Goal: Task Accomplishment & Management: Use online tool/utility

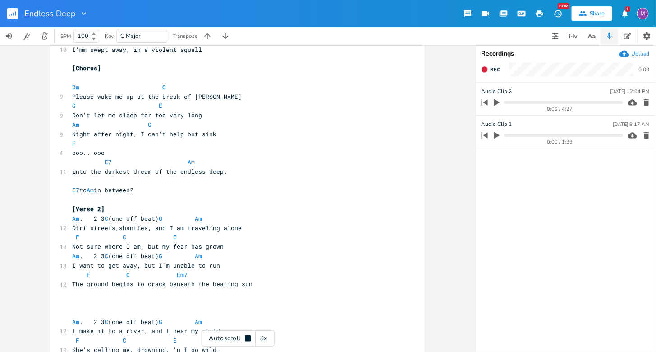
click at [267, 336] on div "3x" at bounding box center [264, 338] width 16 height 16
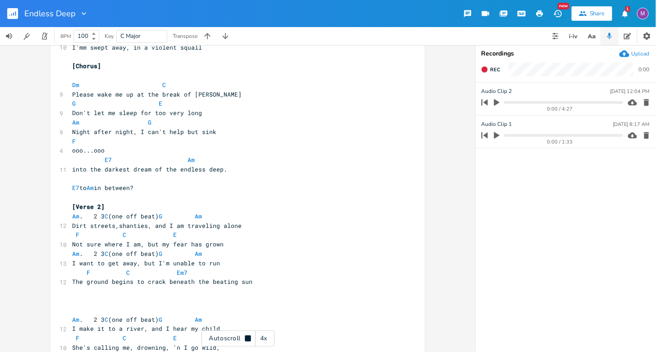
click at [267, 336] on div "4x" at bounding box center [264, 338] width 16 height 16
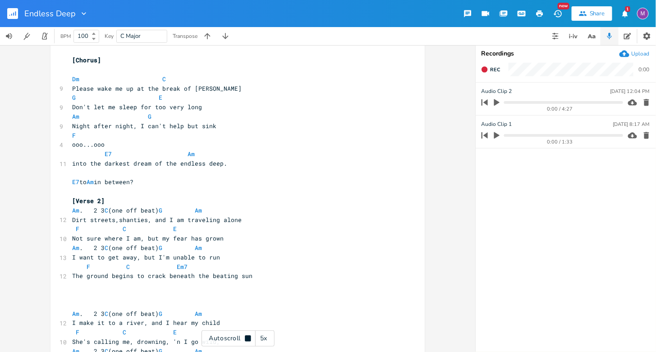
click at [267, 336] on div "5x" at bounding box center [264, 338] width 16 height 16
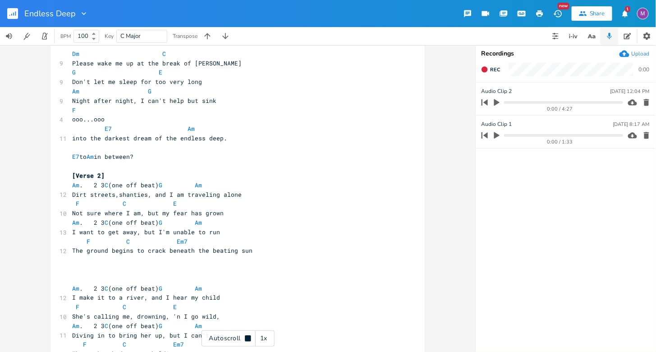
click at [142, 252] on span "The ground begins to crack beneath the beating sun" at bounding box center [162, 250] width 180 height 8
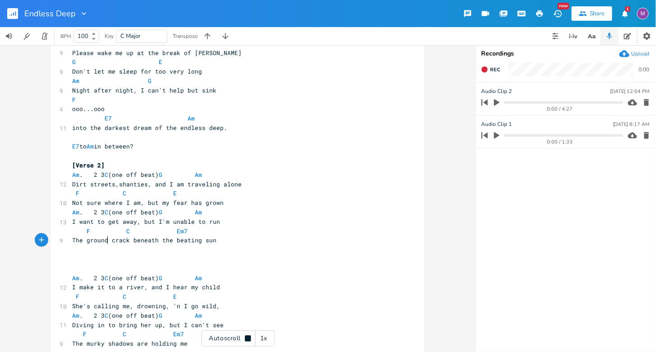
click at [125, 239] on span "The ground crack beneath the beating sun" at bounding box center [144, 240] width 144 height 8
type textarea "s"
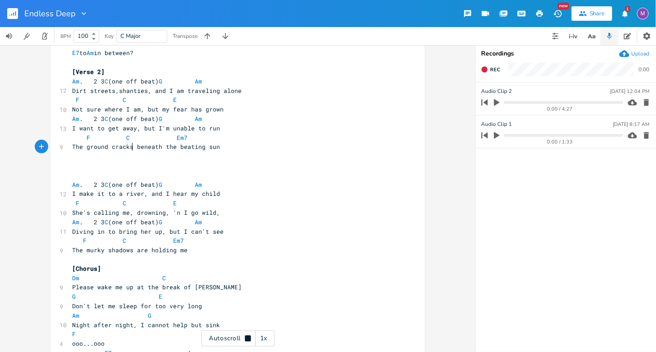
click at [186, 230] on span "Diving in to bring her up, but I can't see" at bounding box center [147, 231] width 151 height 8
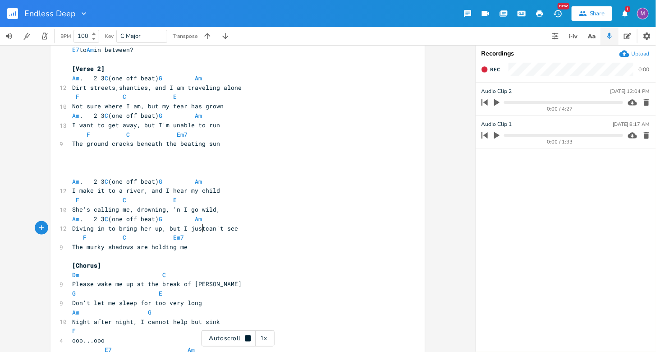
scroll to position [0, 10]
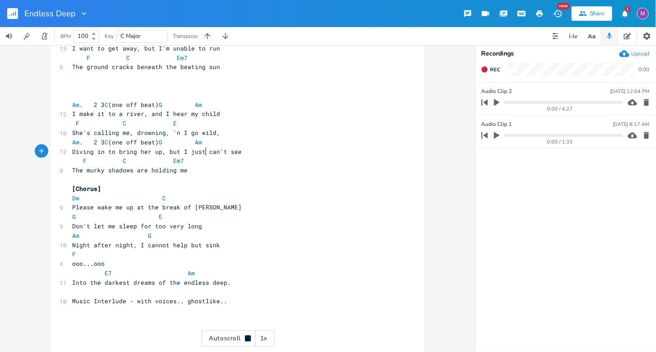
type textarea "just"
click at [262, 340] on div "1x" at bounding box center [264, 338] width 16 height 16
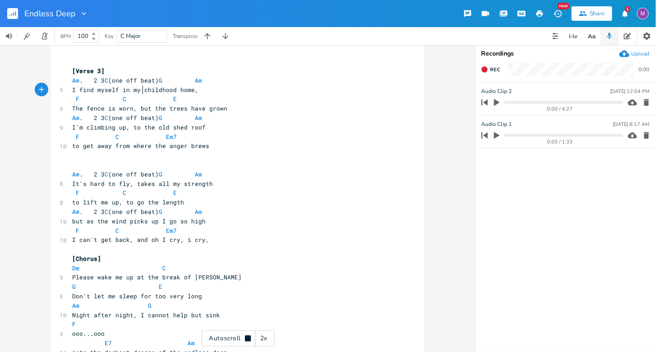
click at [139, 88] on span "I find myself in my childhood home," at bounding box center [135, 90] width 126 height 8
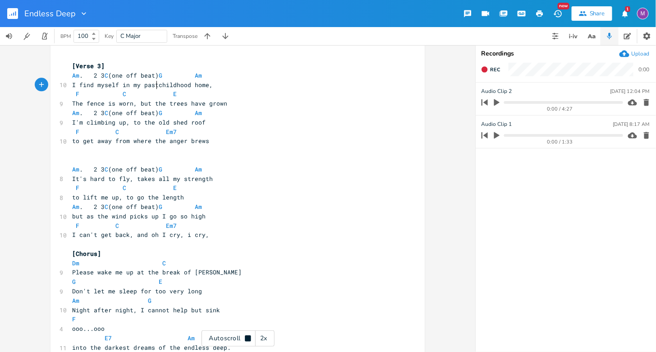
scroll to position [746, 0]
type textarea "past"
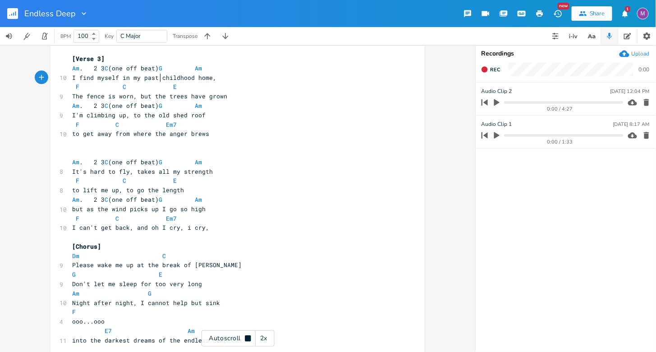
click at [125, 69] on span "Am . 2 3 C (one off beat) G Am" at bounding box center [138, 68] width 133 height 8
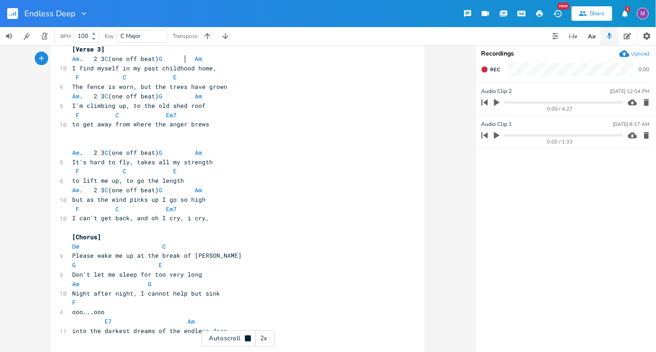
click at [184, 64] on pre "I find myself in my past childhood home," at bounding box center [232, 68] width 325 height 9
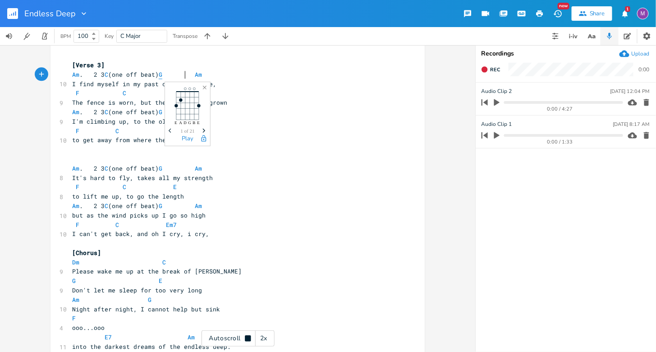
click at [162, 76] on span "G" at bounding box center [161, 74] width 4 height 9
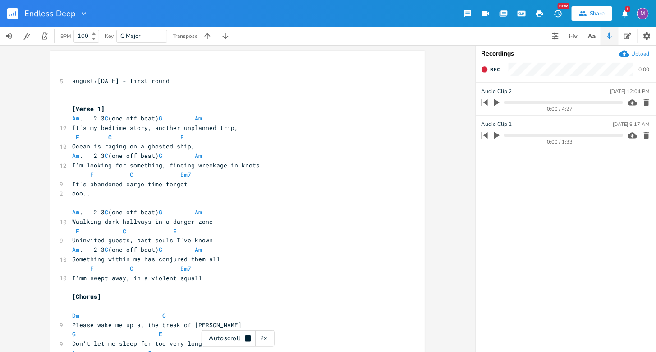
scroll to position [0, 0]
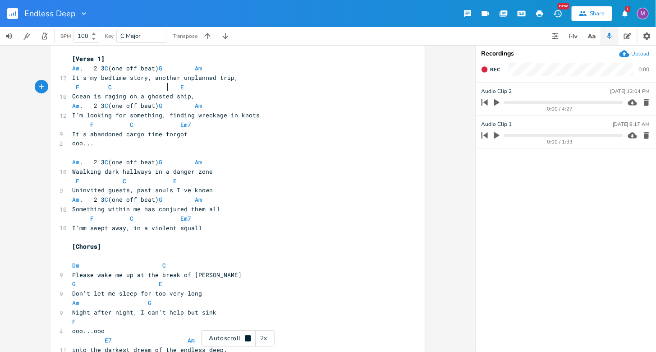
click at [165, 90] on pre "F C E" at bounding box center [232, 86] width 325 height 9
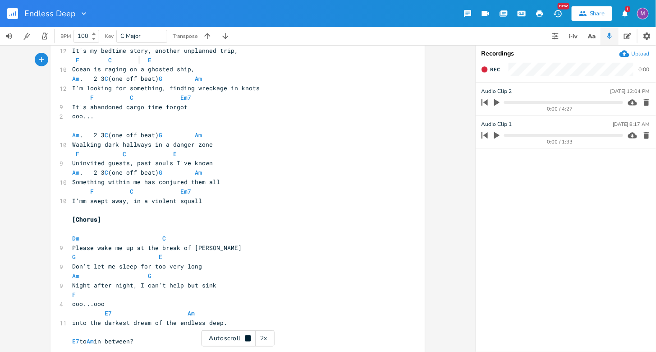
click at [138, 59] on span "F C E" at bounding box center [119, 60] width 94 height 8
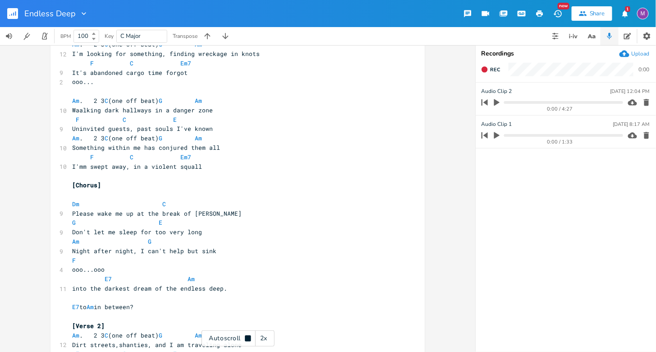
click at [195, 140] on span "Am . 2 3 C (one off beat) G Am" at bounding box center [138, 138] width 133 height 8
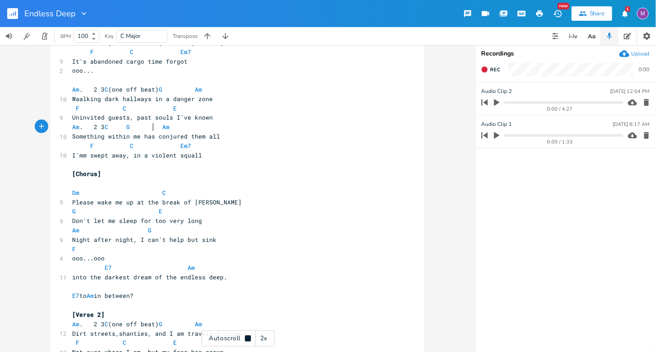
scroll to position [0, 7]
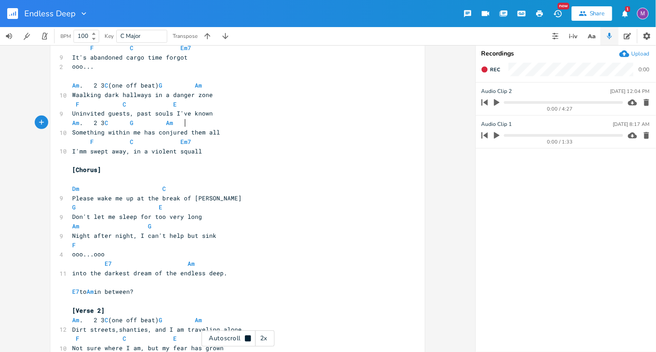
click at [177, 123] on span "Am . 2 3 C G Am" at bounding box center [124, 123] width 105 height 8
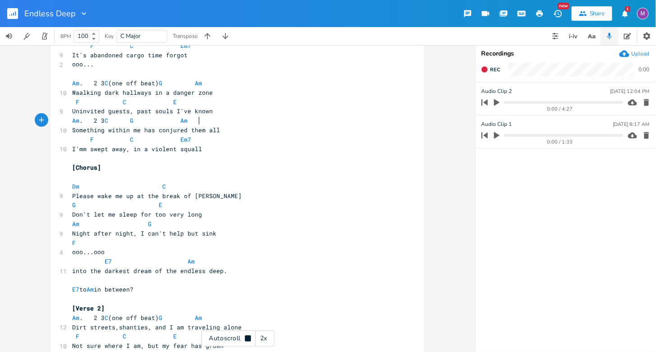
scroll to position [0, 5]
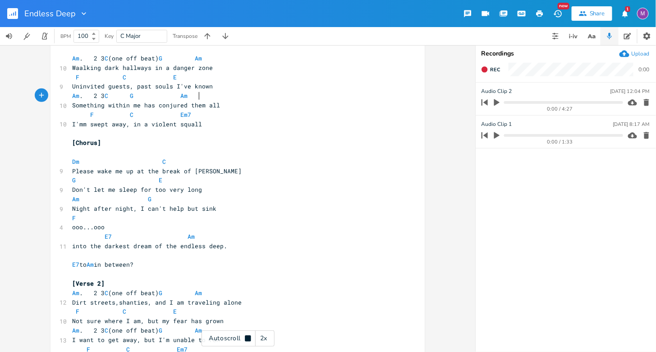
click at [121, 115] on span "F C Em7" at bounding box center [131, 114] width 119 height 8
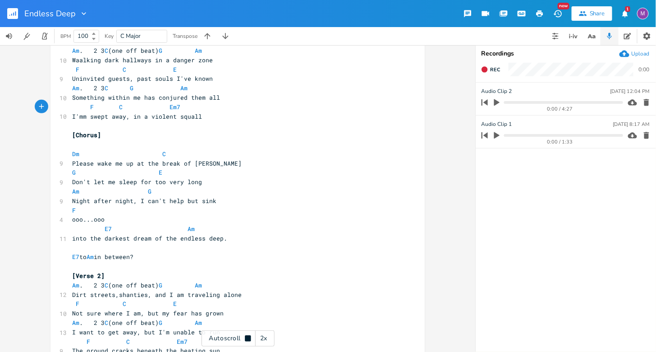
click at [148, 110] on pre "F C Em7" at bounding box center [232, 106] width 325 height 9
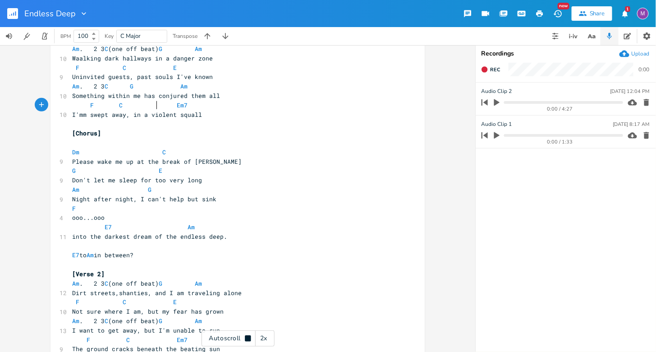
scroll to position [0, 2]
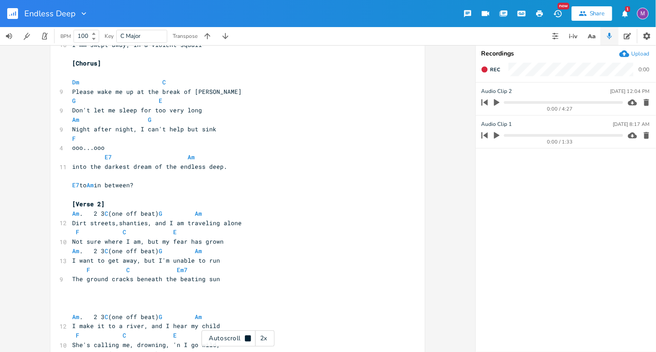
click at [70, 102] on pre "G E" at bounding box center [232, 100] width 325 height 9
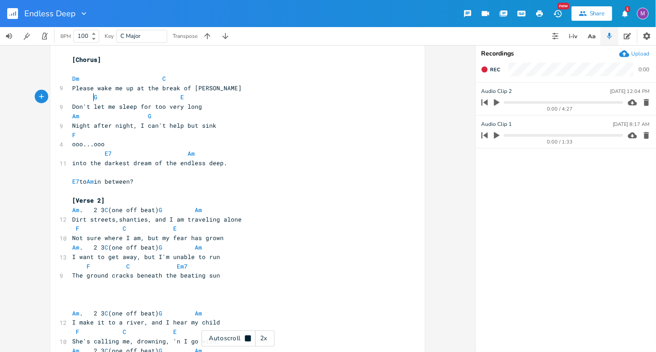
scroll to position [0, 10]
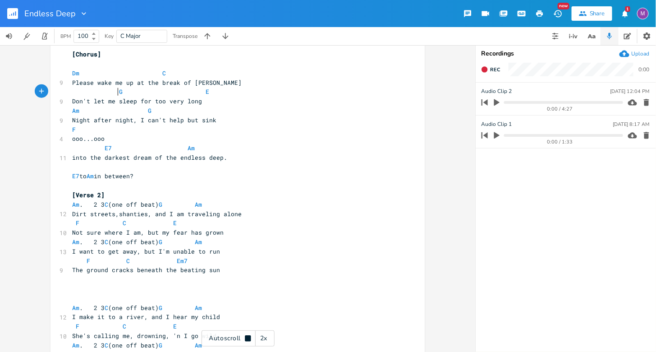
click at [179, 92] on span "G E" at bounding box center [140, 91] width 137 height 8
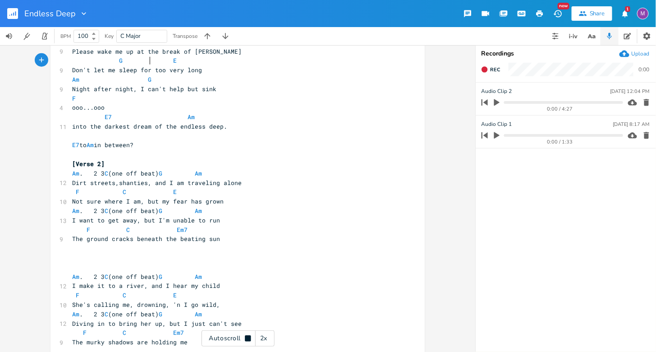
click at [161, 60] on span "G E" at bounding box center [124, 60] width 105 height 8
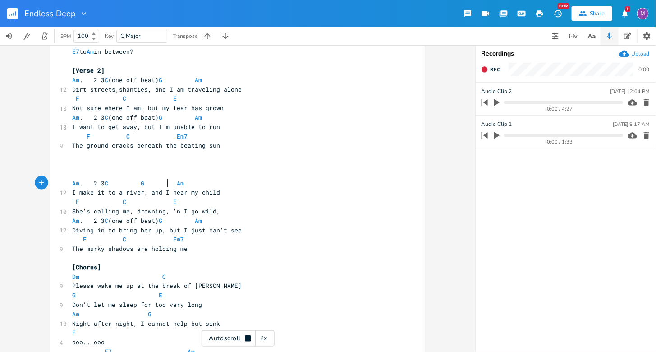
scroll to position [0, 11]
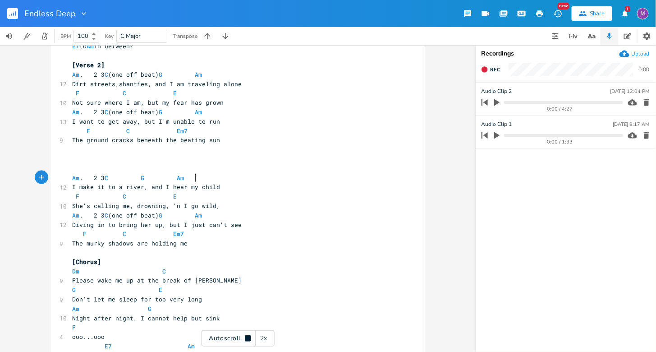
click at [188, 178] on span "Am . 2 3 C G Am" at bounding box center [129, 178] width 115 height 8
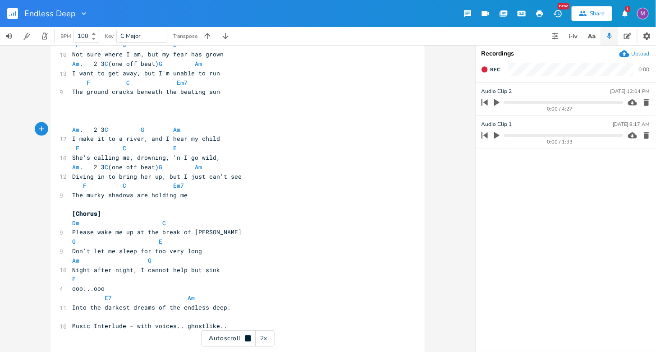
click at [111, 151] on span "F C E" at bounding box center [131, 148] width 119 height 8
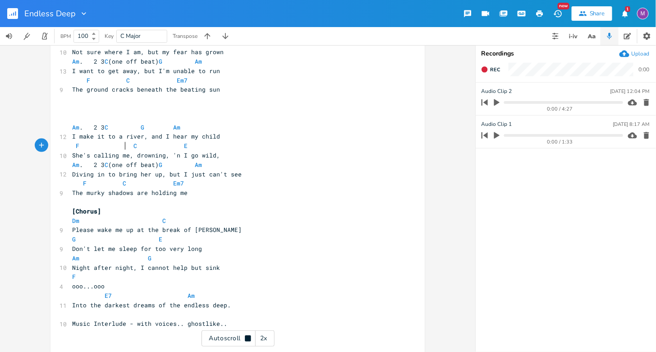
scroll to position [0, 5]
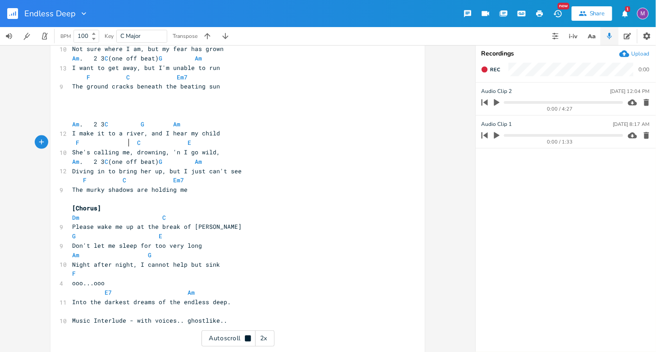
click at [178, 145] on span "F C E" at bounding box center [138, 142] width 133 height 8
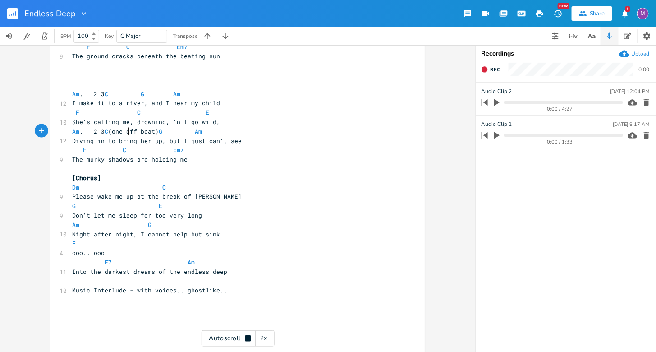
click at [125, 134] on span "Am . 2 3 C (one off beat) G Am" at bounding box center [138, 131] width 133 height 8
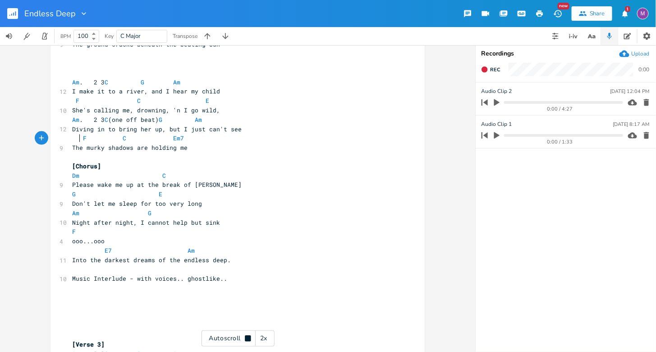
click at [78, 139] on span "F C Em7" at bounding box center [128, 138] width 112 height 8
type textarea "bb"
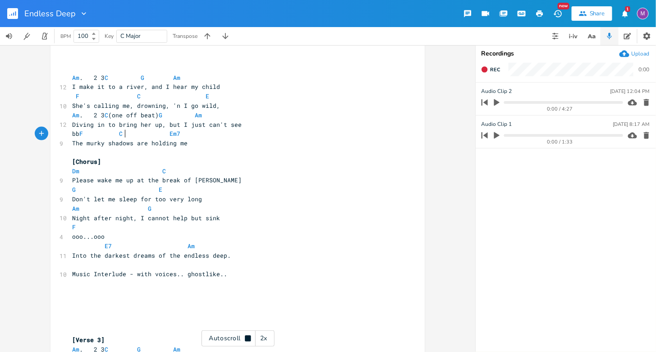
click at [121, 137] on pre "bb F C Em7" at bounding box center [232, 133] width 325 height 9
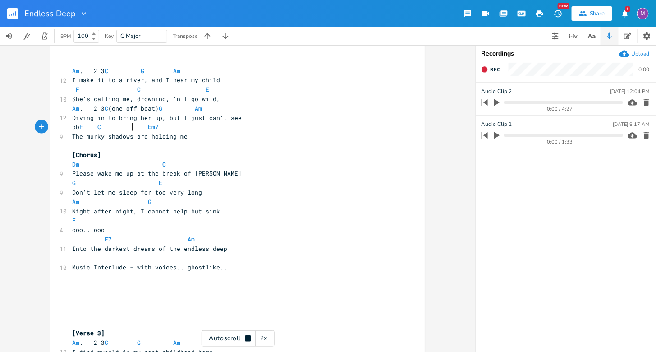
click at [131, 129] on span "bb F C Em7" at bounding box center [115, 127] width 87 height 8
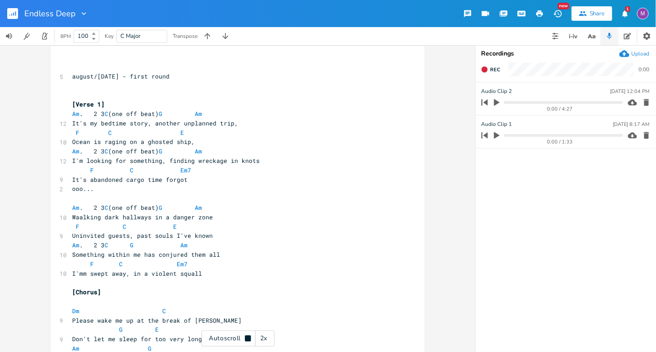
scroll to position [5, 0]
click at [243, 340] on div "Autoscroll 2x" at bounding box center [237, 338] width 73 height 16
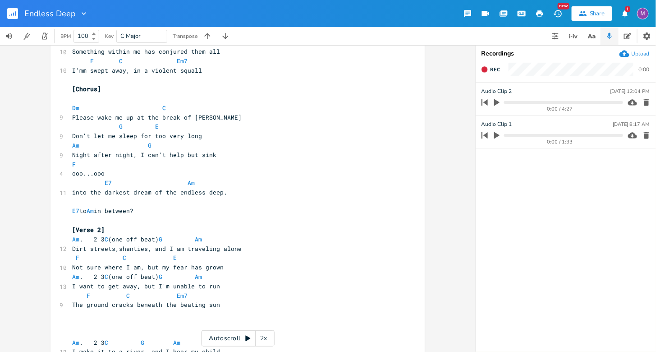
scroll to position [0, 0]
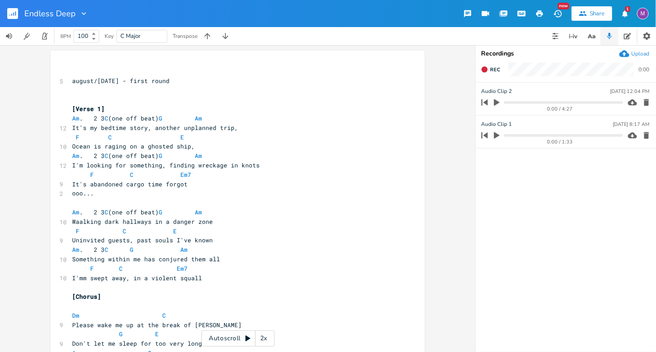
click at [17, 15] on rect "button" at bounding box center [12, 13] width 11 height 11
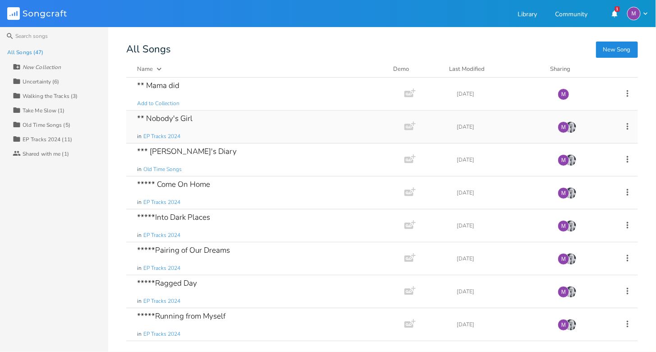
click at [205, 130] on div "** Nobody's Girl in EP Tracks 2024" at bounding box center [263, 126] width 253 height 32
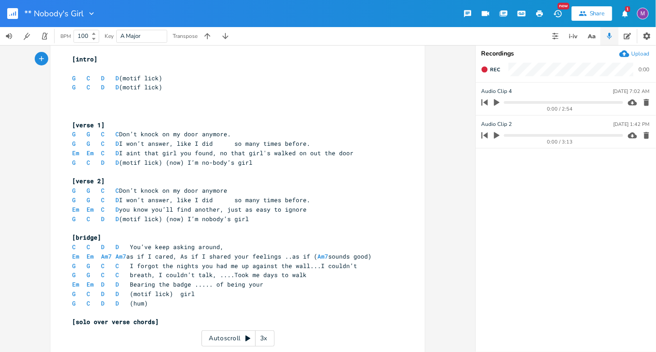
scroll to position [44, 0]
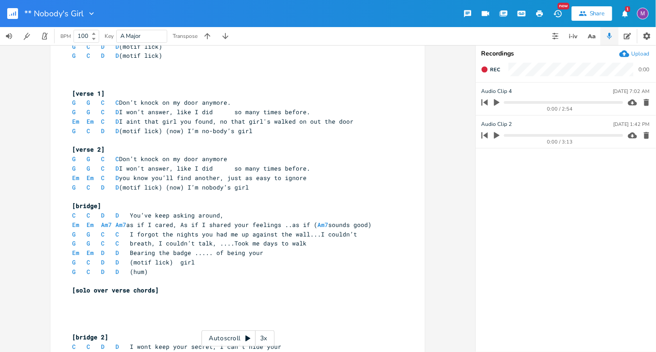
click at [11, 8] on icon "button" at bounding box center [12, 13] width 11 height 11
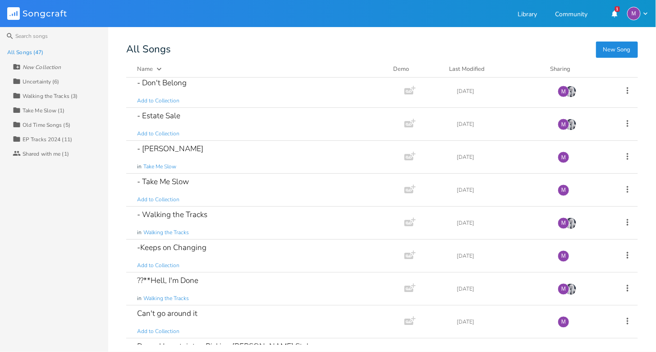
scroll to position [498, 0]
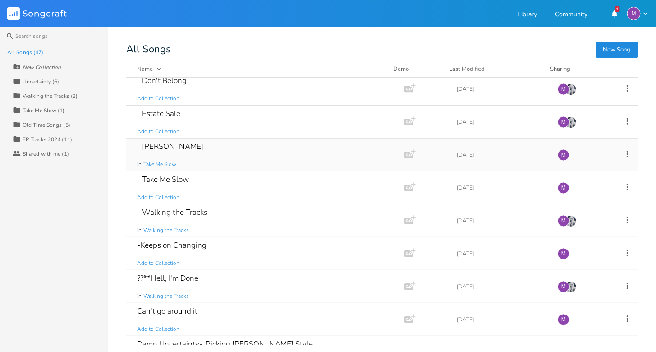
click at [199, 154] on div "- [PERSON_NAME] in Take Me Slow" at bounding box center [263, 154] width 253 height 32
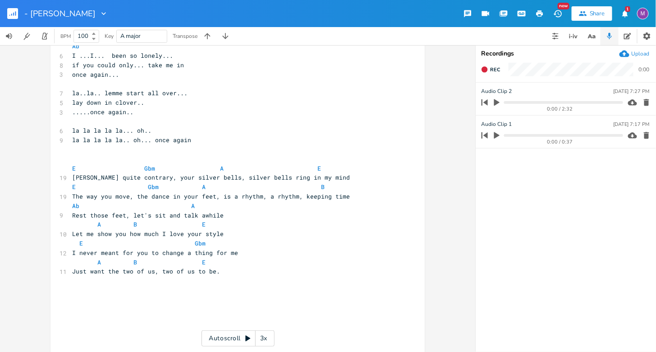
scroll to position [343, 0]
